Goal: Information Seeking & Learning: Learn about a topic

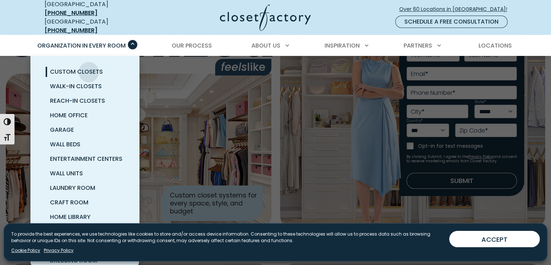
click at [89, 67] on span "Custom Closets" at bounding box center [76, 71] width 53 height 8
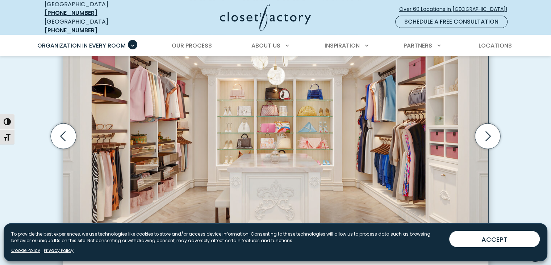
scroll to position [259, 0]
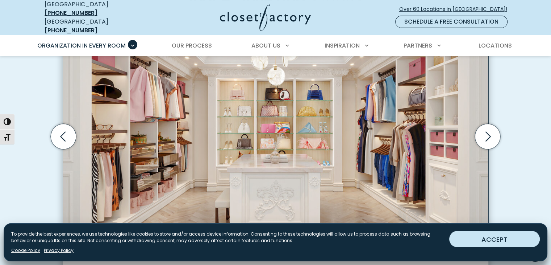
click at [496, 244] on button "ACCEPT" at bounding box center [494, 239] width 91 height 16
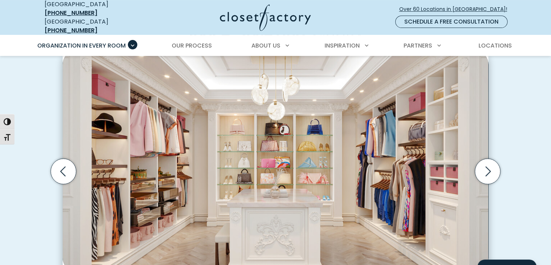
scroll to position [225, 0]
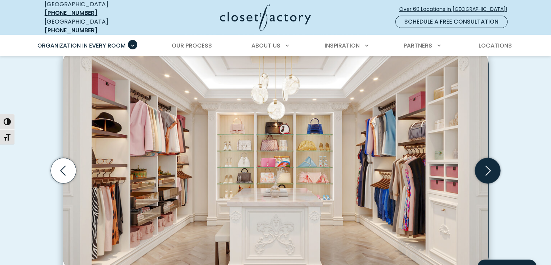
click at [483, 164] on icon "Next slide" at bounding box center [487, 170] width 25 height 25
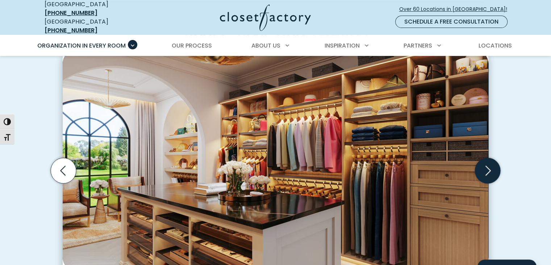
click at [483, 164] on icon "Next slide" at bounding box center [487, 170] width 25 height 25
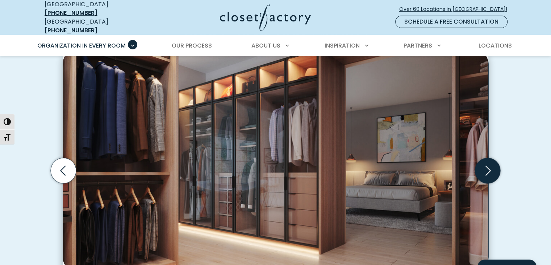
click at [484, 158] on icon "Next slide" at bounding box center [487, 170] width 25 height 25
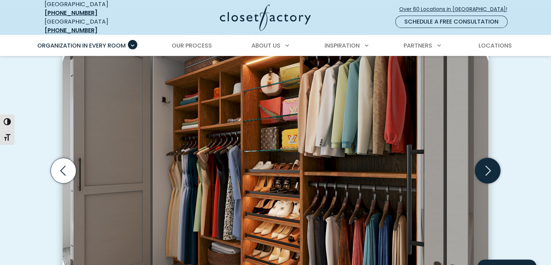
click at [484, 158] on icon "Next slide" at bounding box center [487, 170] width 25 height 25
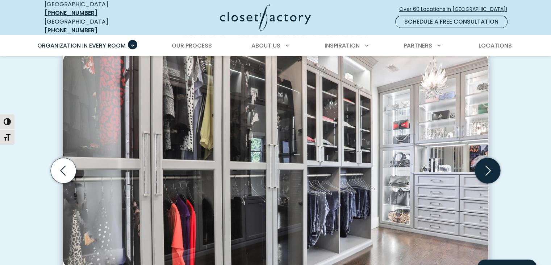
click at [484, 158] on icon "Next slide" at bounding box center [487, 170] width 25 height 25
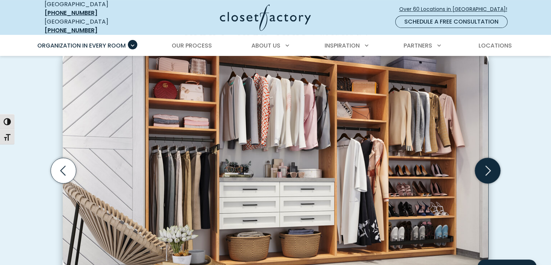
click at [484, 158] on icon "Next slide" at bounding box center [487, 170] width 25 height 25
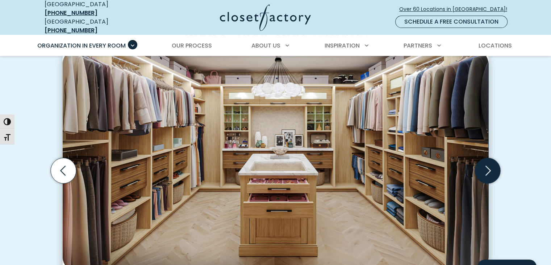
click at [484, 158] on icon "Next slide" at bounding box center [487, 170] width 25 height 25
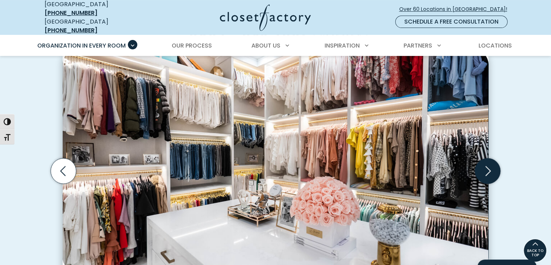
scroll to position [223, 0]
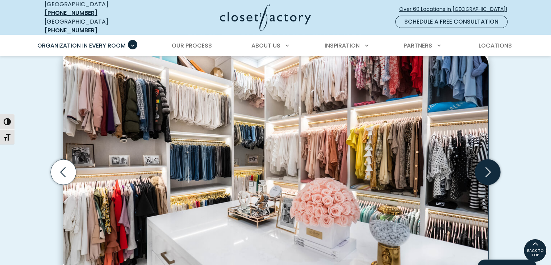
click at [485, 166] on icon "Next slide" at bounding box center [487, 171] width 25 height 25
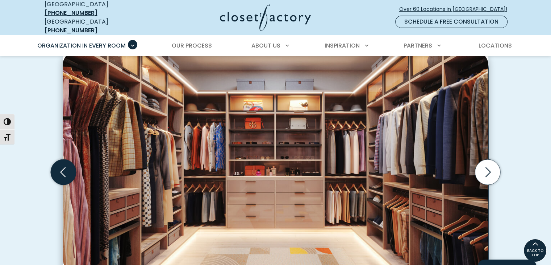
click at [66, 159] on icon "Previous slide" at bounding box center [63, 171] width 25 height 25
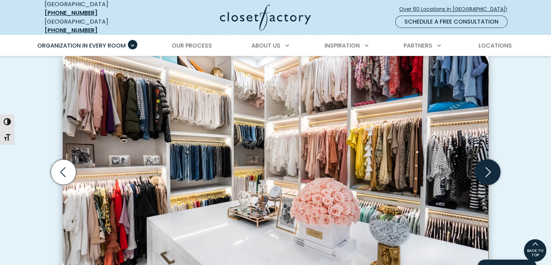
click at [487, 167] on icon "Next slide" at bounding box center [487, 171] width 25 height 25
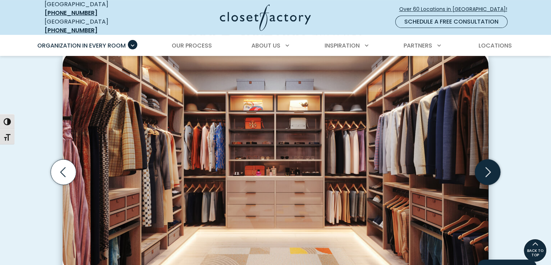
click at [487, 164] on icon "Next slide" at bounding box center [487, 171] width 25 height 25
